Goal: Find specific fact: Find specific fact

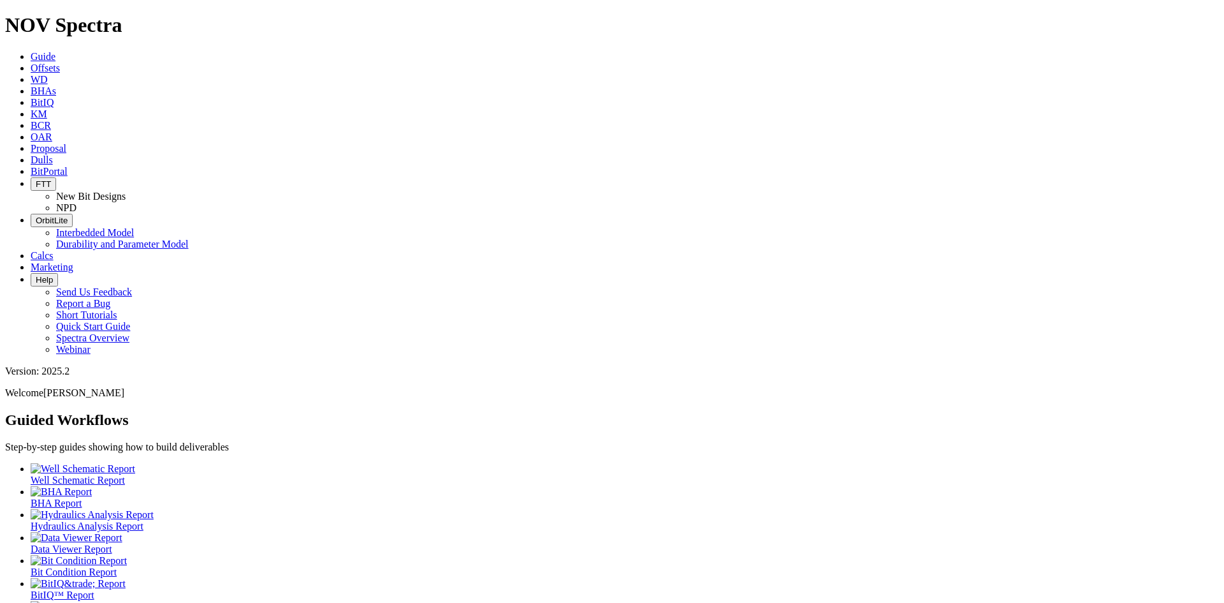
click at [31, 154] on icon at bounding box center [31, 159] width 0 height 11
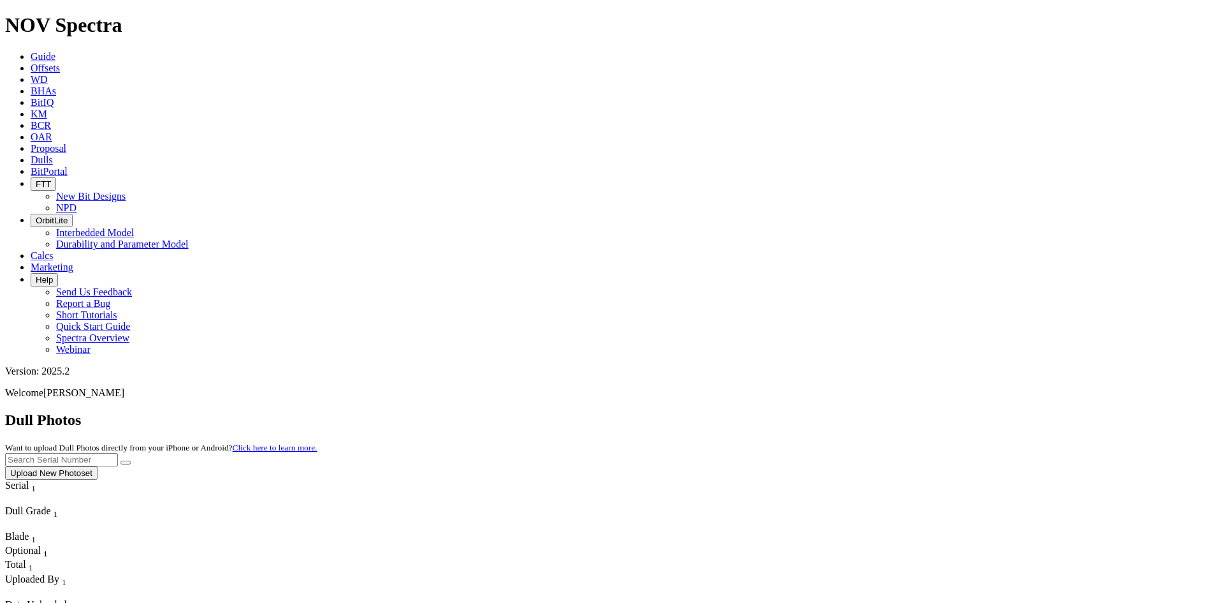
scroll to position [128, 0]
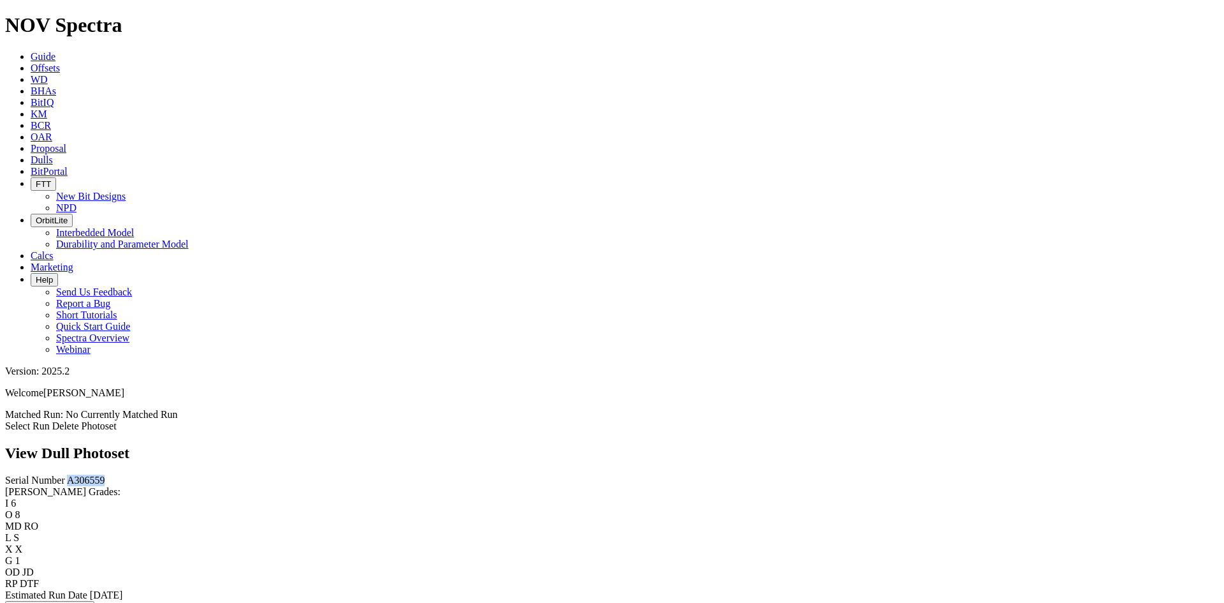
drag, startPoint x: 57, startPoint y: 115, endPoint x: 27, endPoint y: 114, distance: 30.0
click at [27, 474] on div "Serial Number A306559" at bounding box center [612, 479] width 1214 height 11
copy span "A306559"
